Goal: Task Accomplishment & Management: Manage account settings

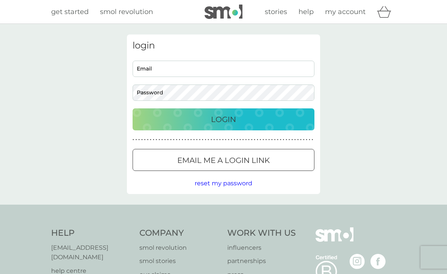
click at [145, 71] on input "Email" at bounding box center [224, 69] width 182 height 16
type input "steph_fam@hotmail.com"
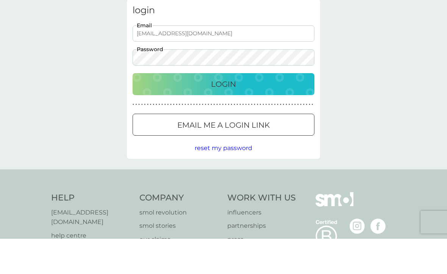
click at [152, 113] on div "Login" at bounding box center [223, 119] width 167 height 12
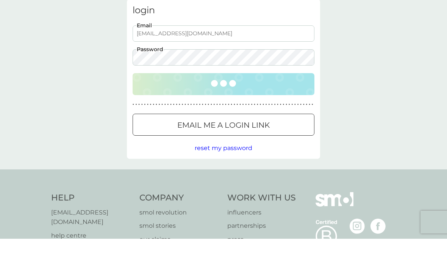
scroll to position [35, 0]
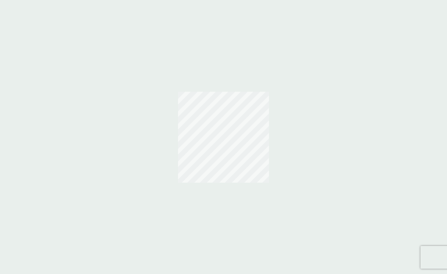
scroll to position [20, 0]
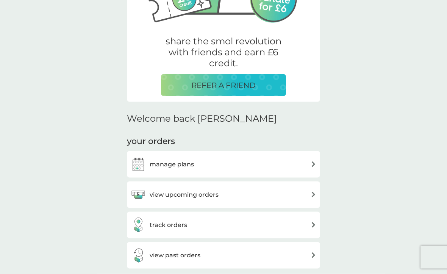
scroll to position [131, 0]
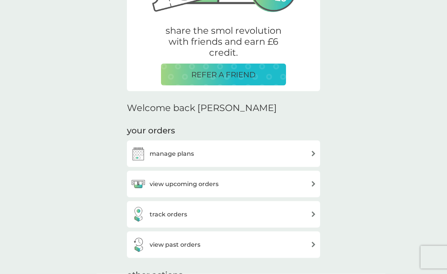
click at [156, 182] on h3 "view upcoming orders" at bounding box center [184, 184] width 69 height 10
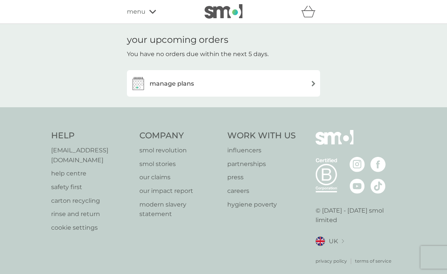
click at [168, 85] on h3 "manage plans" at bounding box center [172, 84] width 44 height 10
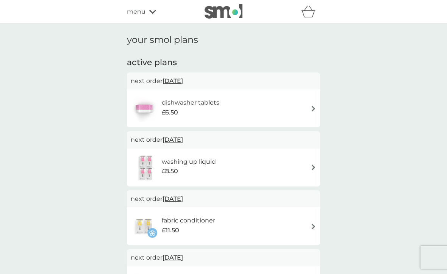
click at [309, 104] on div "dishwasher tablets £6.50" at bounding box center [224, 108] width 186 height 27
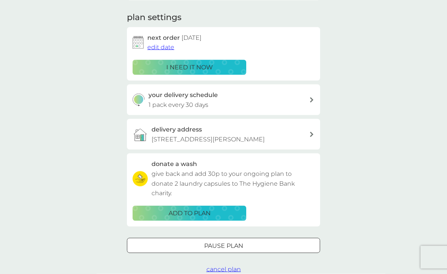
scroll to position [102, 0]
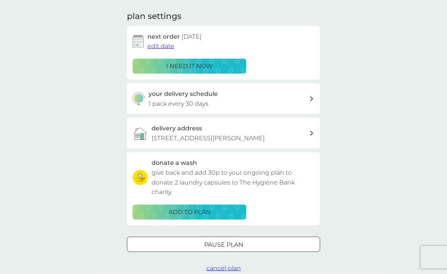
click at [308, 96] on div "your delivery schedule 1 pack every 30 days" at bounding box center [229, 98] width 161 height 19
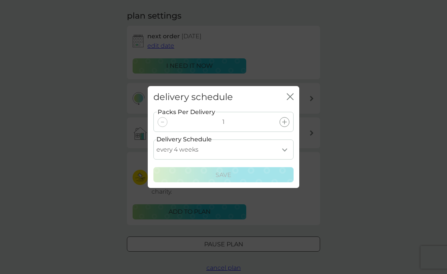
click at [285, 157] on select "every 1 week every 2 weeks every 3 weeks every 4 weeks every 5 weeks every 6 we…" at bounding box center [224, 150] width 140 height 20
select select "42"
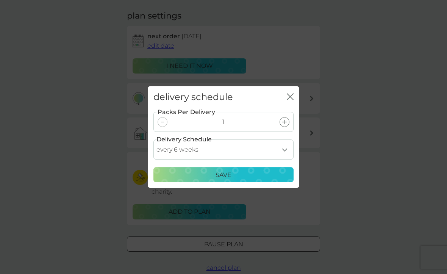
click at [220, 180] on p "Save" at bounding box center [224, 175] width 16 height 10
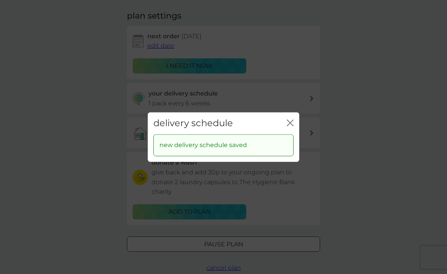
click at [290, 126] on icon "close" at bounding box center [288, 123] width 3 height 6
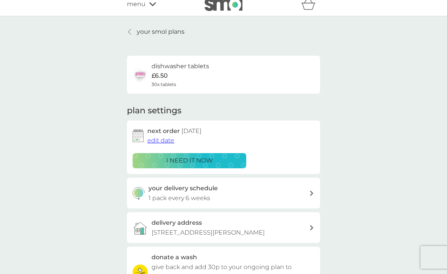
scroll to position [0, 0]
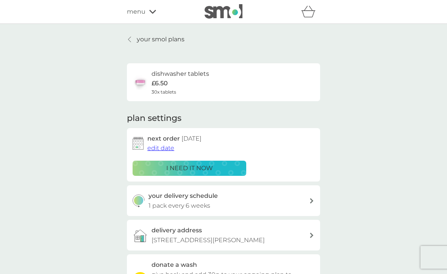
click at [140, 42] on p "your smol plans" at bounding box center [161, 40] width 48 height 10
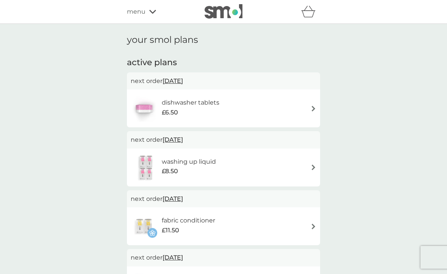
click at [246, 164] on div "washing up liquid £8.50" at bounding box center [224, 167] width 186 height 27
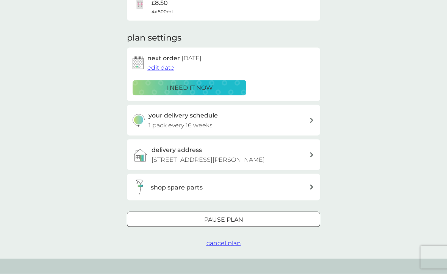
scroll to position [81, 0]
click at [266, 121] on div "your delivery schedule 1 pack every 16 weeks" at bounding box center [229, 119] width 161 height 19
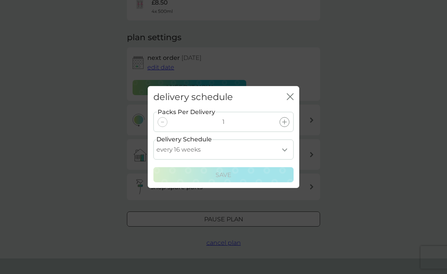
click at [286, 158] on select "every 1 week every 2 weeks every 3 weeks every 4 weeks every 5 weeks every 6 we…" at bounding box center [224, 150] width 140 height 20
select select "210"
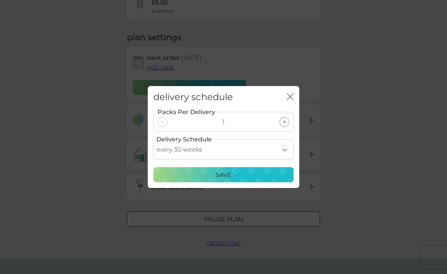
click at [204, 180] on div "Save" at bounding box center [224, 175] width 130 height 10
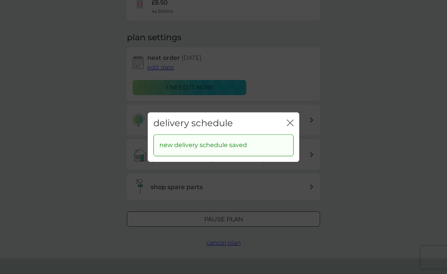
click at [289, 128] on div "delivery schedule close" at bounding box center [224, 123] width 152 height 22
click at [293, 126] on icon "close" at bounding box center [290, 122] width 7 height 7
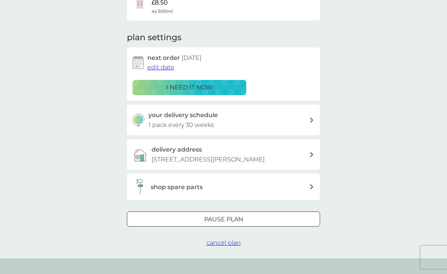
click at [157, 66] on span "edit date" at bounding box center [161, 67] width 27 height 7
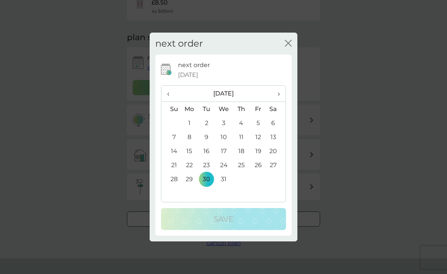
click at [280, 102] on span "›" at bounding box center [277, 94] width 8 height 16
click at [274, 186] on td "28" at bounding box center [276, 179] width 19 height 14
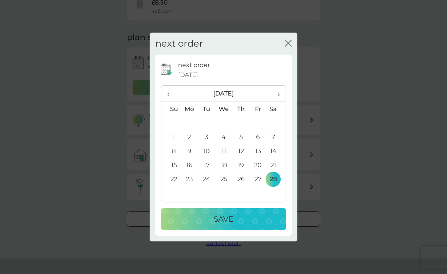
click at [257, 225] on div "Save" at bounding box center [224, 219] width 110 height 12
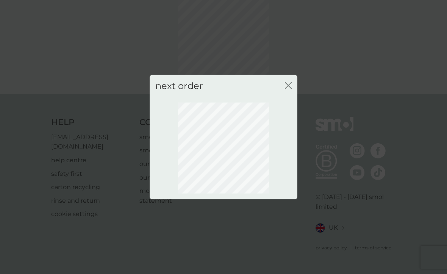
scroll to position [23, 0]
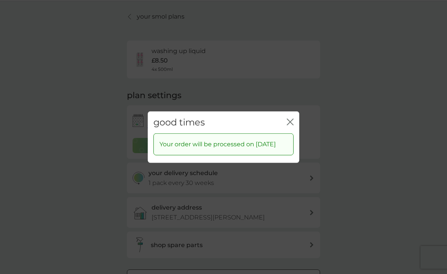
click at [293, 125] on icon "close" at bounding box center [291, 122] width 3 height 6
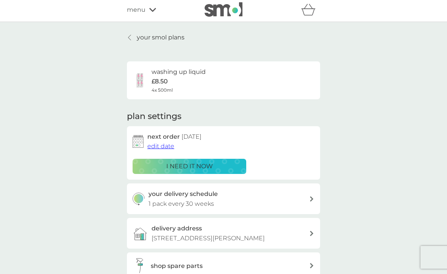
scroll to position [0, 0]
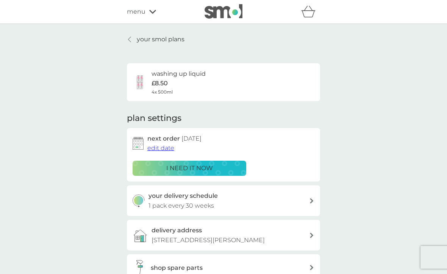
click at [146, 35] on p "your smol plans" at bounding box center [161, 40] width 48 height 10
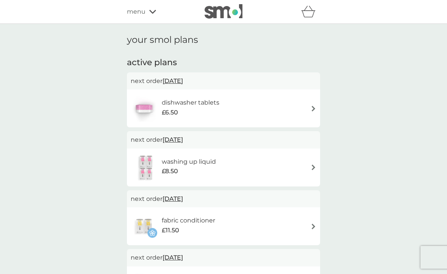
click at [311, 109] on img at bounding box center [314, 109] width 6 height 6
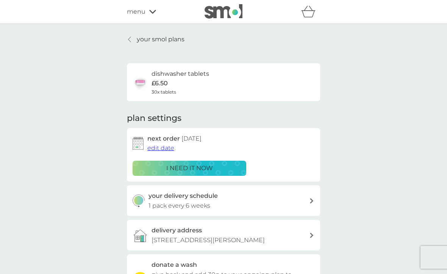
click at [160, 146] on span "edit date" at bounding box center [161, 147] width 27 height 7
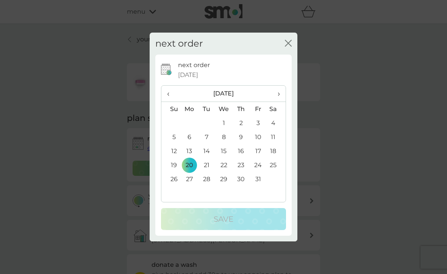
click at [279, 91] on span "›" at bounding box center [277, 94] width 8 height 16
click at [176, 193] on td "30" at bounding box center [171, 193] width 19 height 14
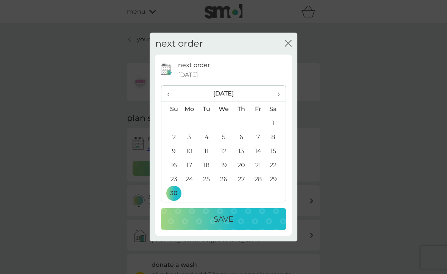
click at [213, 216] on div "Save" at bounding box center [224, 219] width 110 height 12
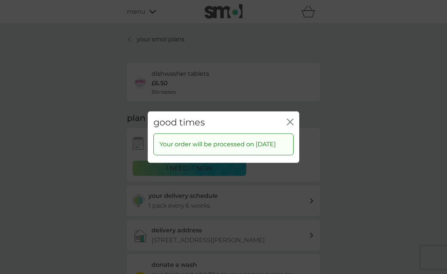
click at [287, 118] on icon "close" at bounding box center [290, 121] width 7 height 7
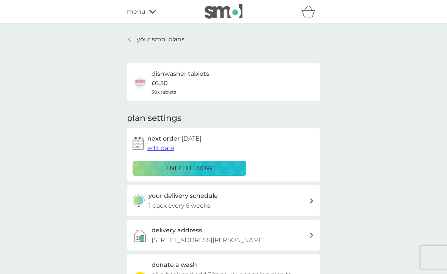
click at [149, 44] on p "your smol plans" at bounding box center [161, 40] width 48 height 10
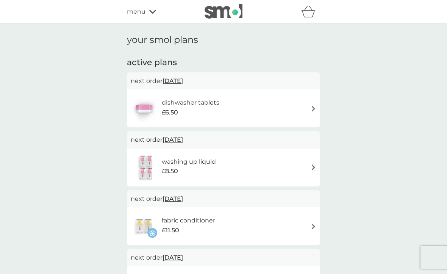
click at [144, 12] on span "menu" at bounding box center [136, 12] width 19 height 10
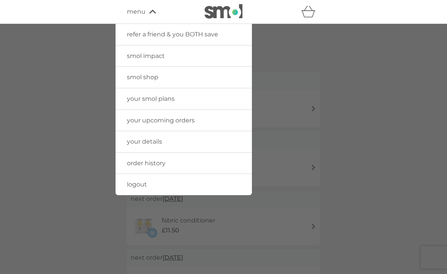
click at [144, 120] on span "your upcoming orders" at bounding box center [161, 120] width 68 height 7
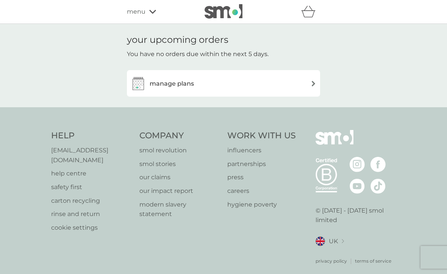
click at [151, 14] on div "menu" at bounding box center [159, 12] width 64 height 10
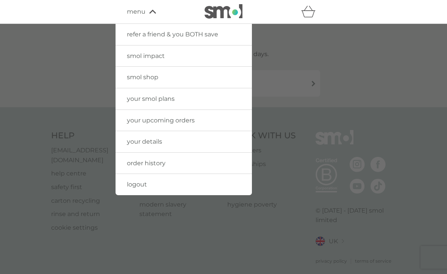
click at [129, 184] on span "logout" at bounding box center [137, 184] width 20 height 7
